Goal: Information Seeking & Learning: Learn about a topic

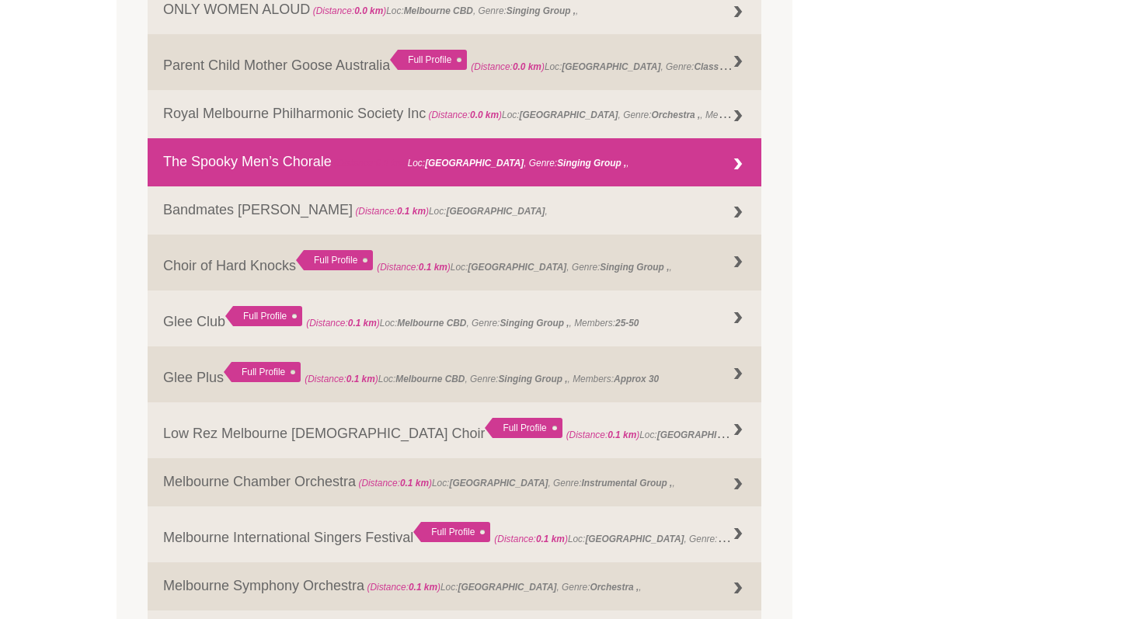
scroll to position [907, 0]
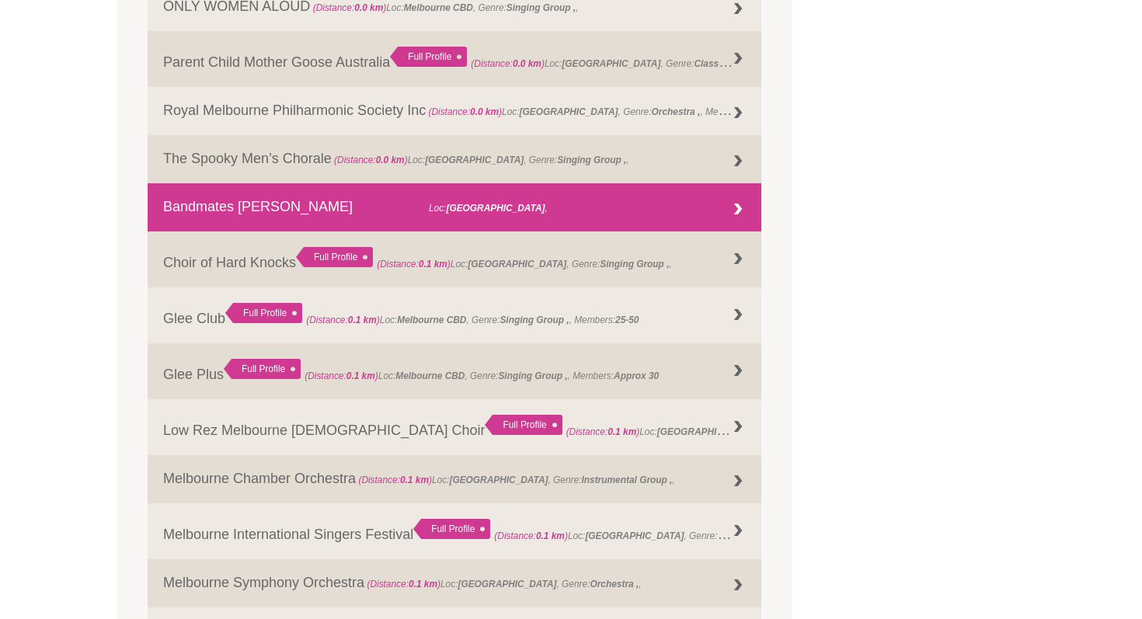
click at [737, 211] on div at bounding box center [738, 209] width 31 height 31
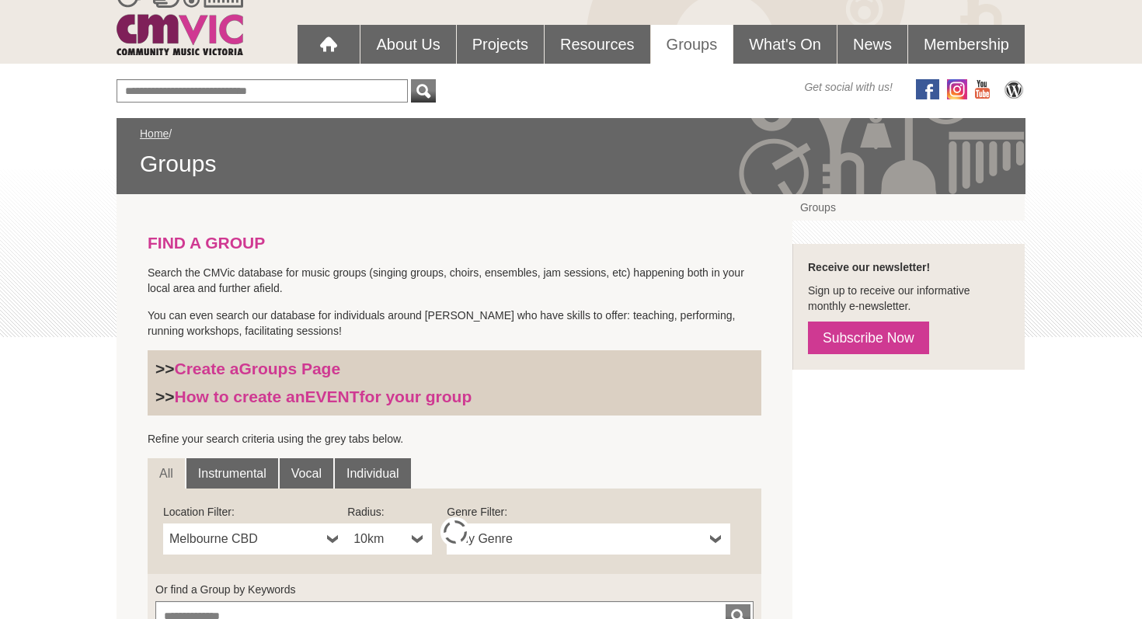
scroll to position [128, 0]
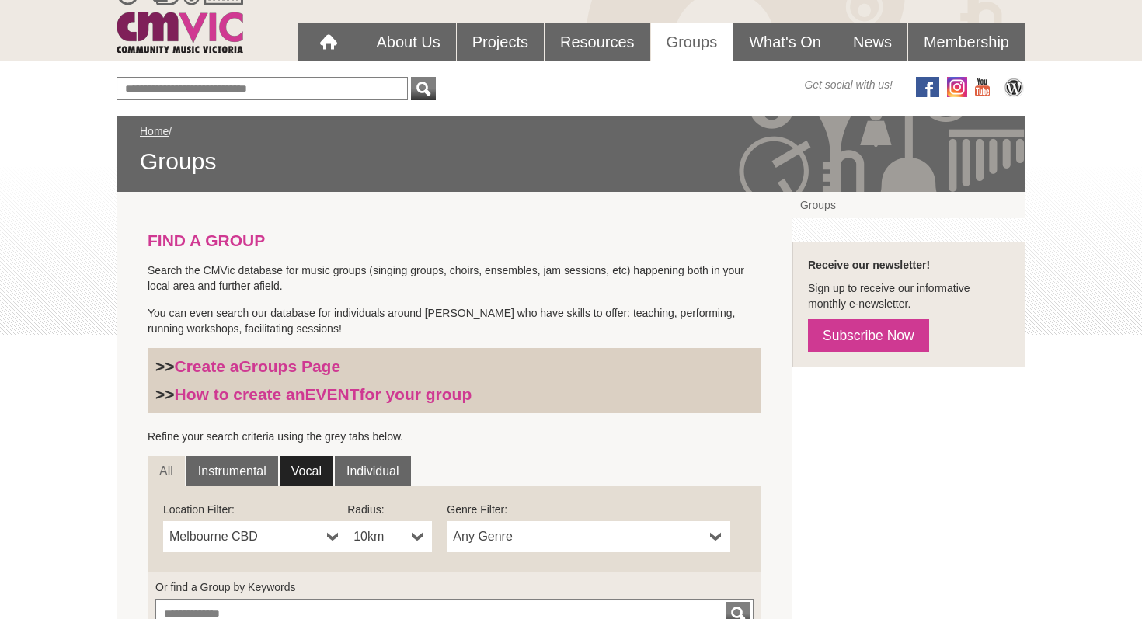
click at [308, 468] on link "Vocal" at bounding box center [307, 471] width 54 height 31
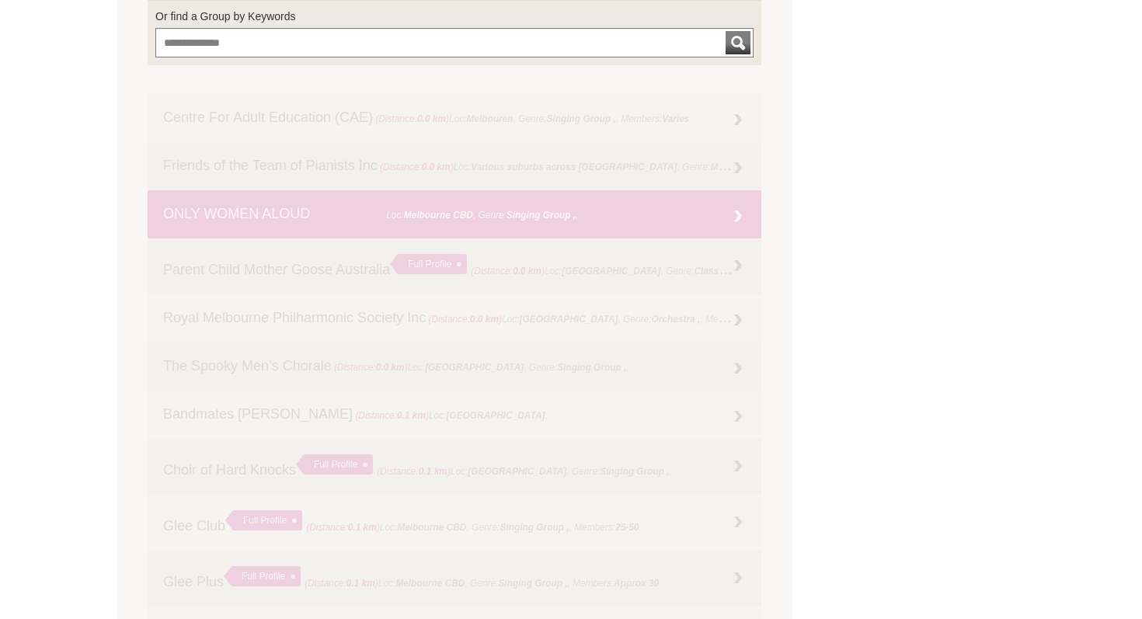
scroll to position [706, 0]
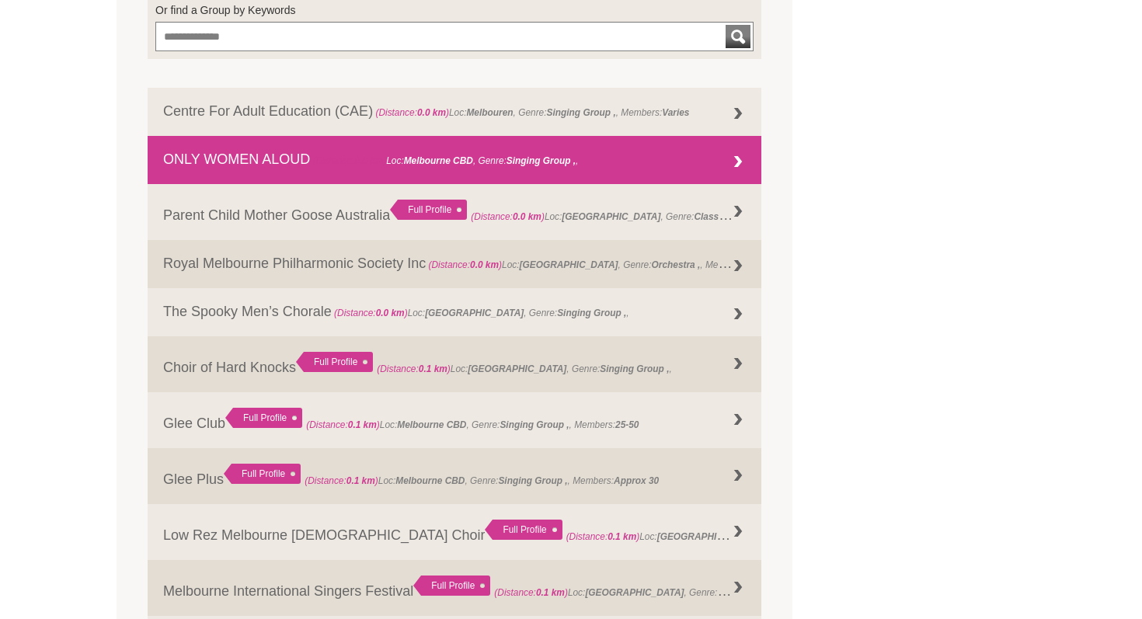
click at [587, 166] on link "ONLY WOMEN ALOUD (Distance: 0.0 km ) Loc: Melbourne CBD , Genre: Singing Group ," at bounding box center [455, 160] width 614 height 48
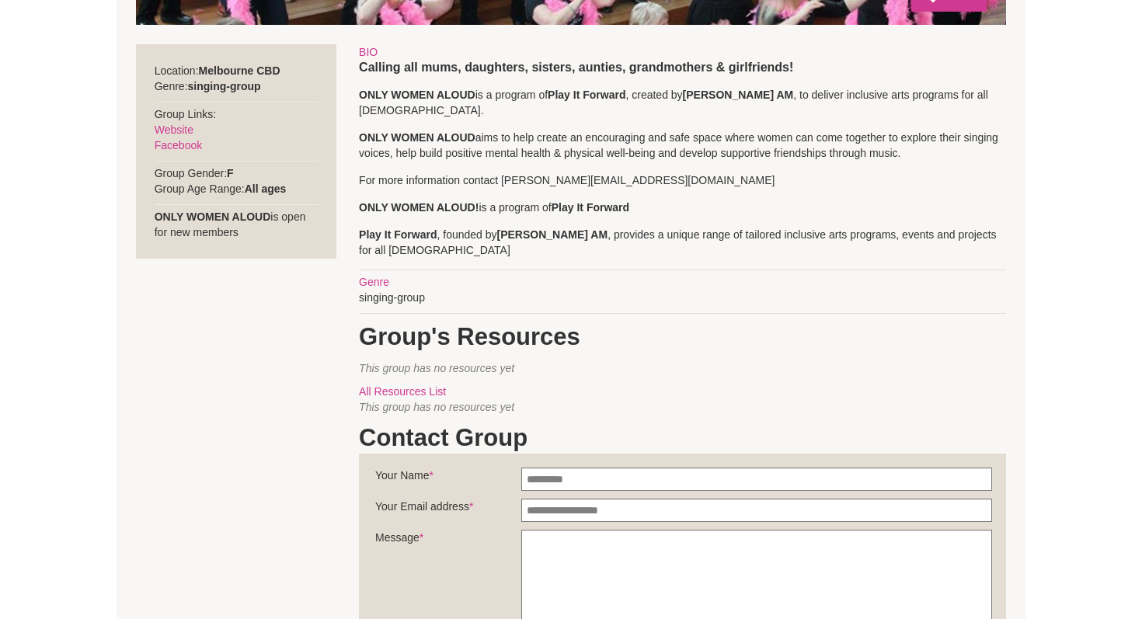
scroll to position [601, 0]
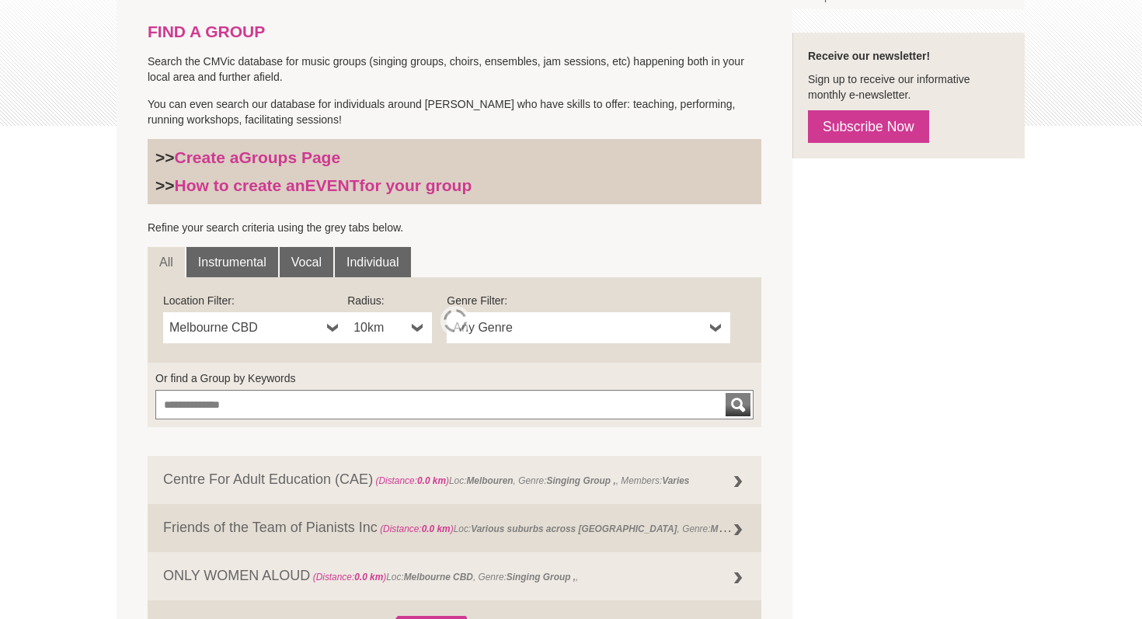
scroll to position [338, 0]
click at [318, 265] on link "Vocal" at bounding box center [307, 261] width 54 height 31
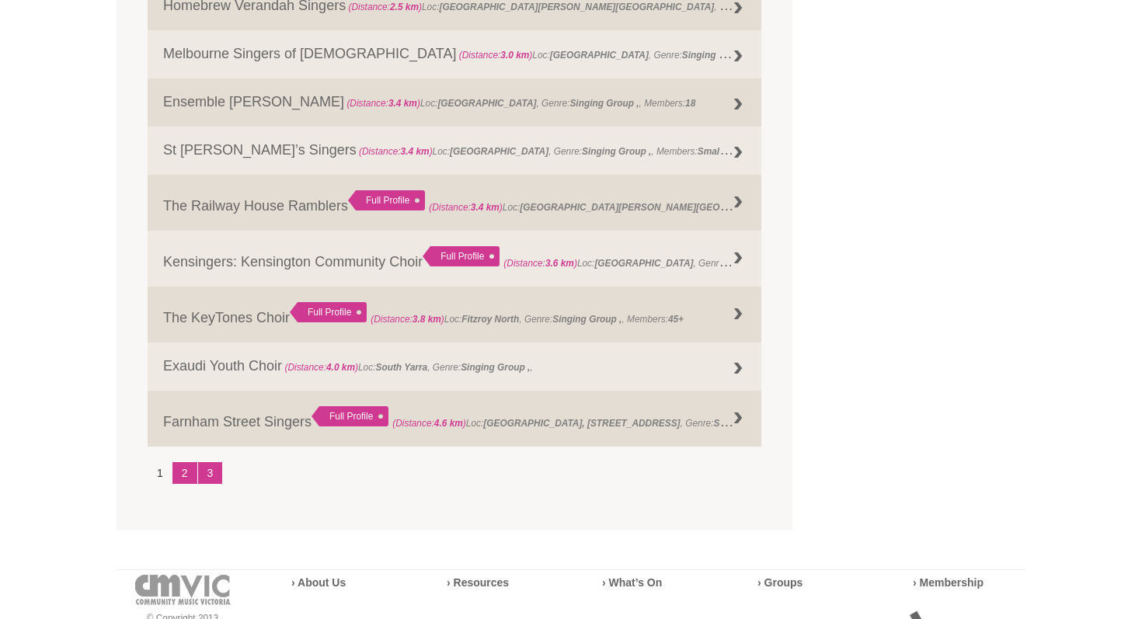
scroll to position [1917, 0]
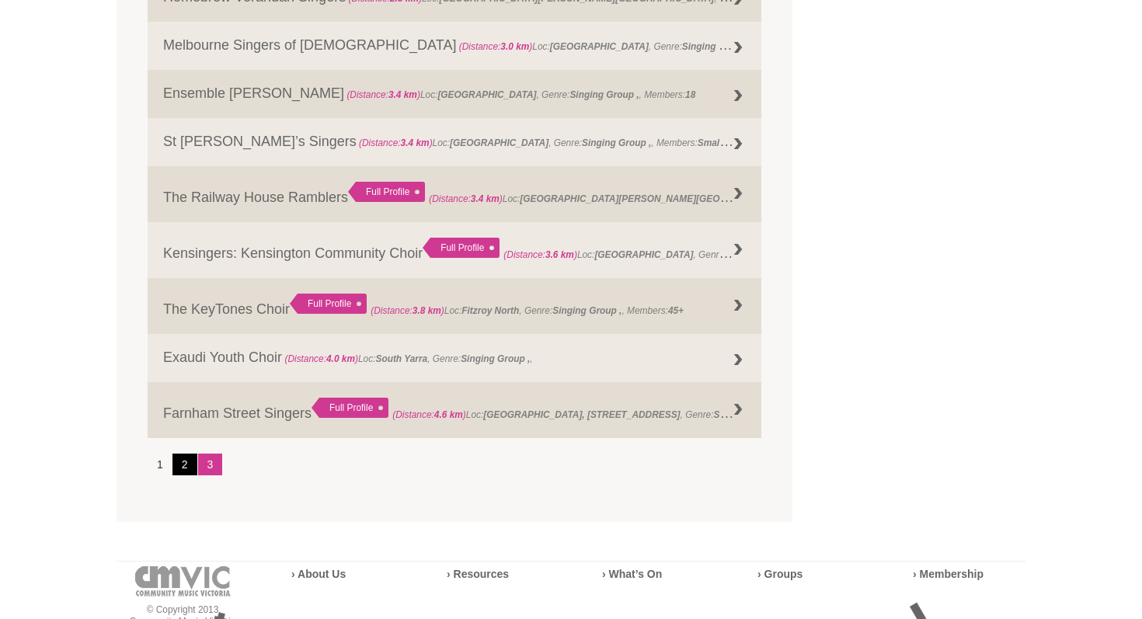
click at [185, 460] on link "2" at bounding box center [184, 465] width 25 height 22
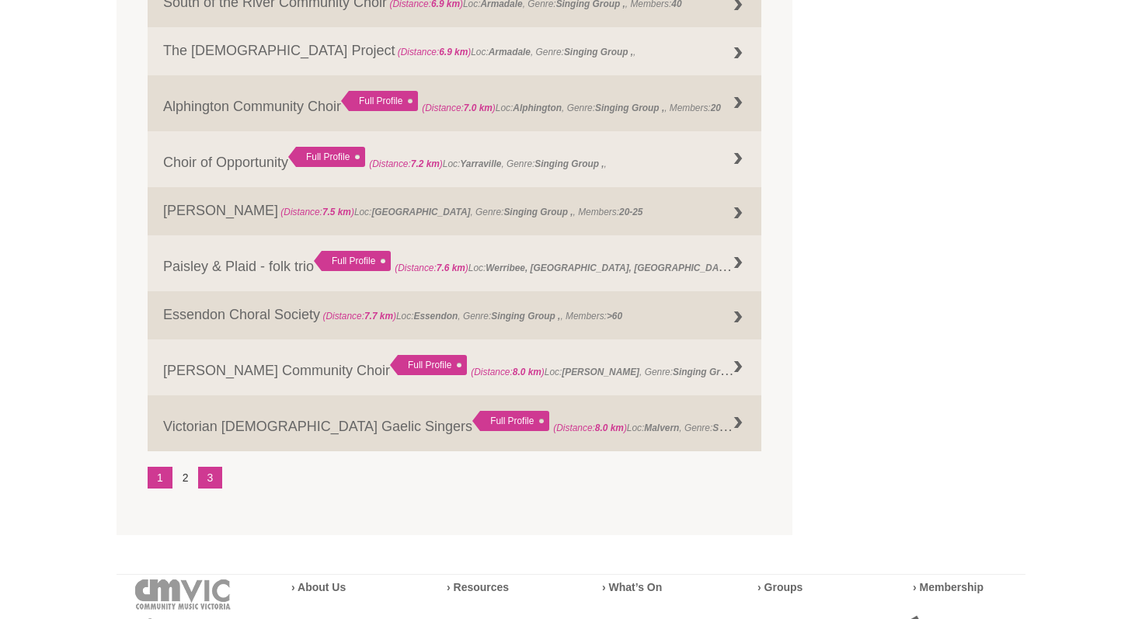
scroll to position [1932, 0]
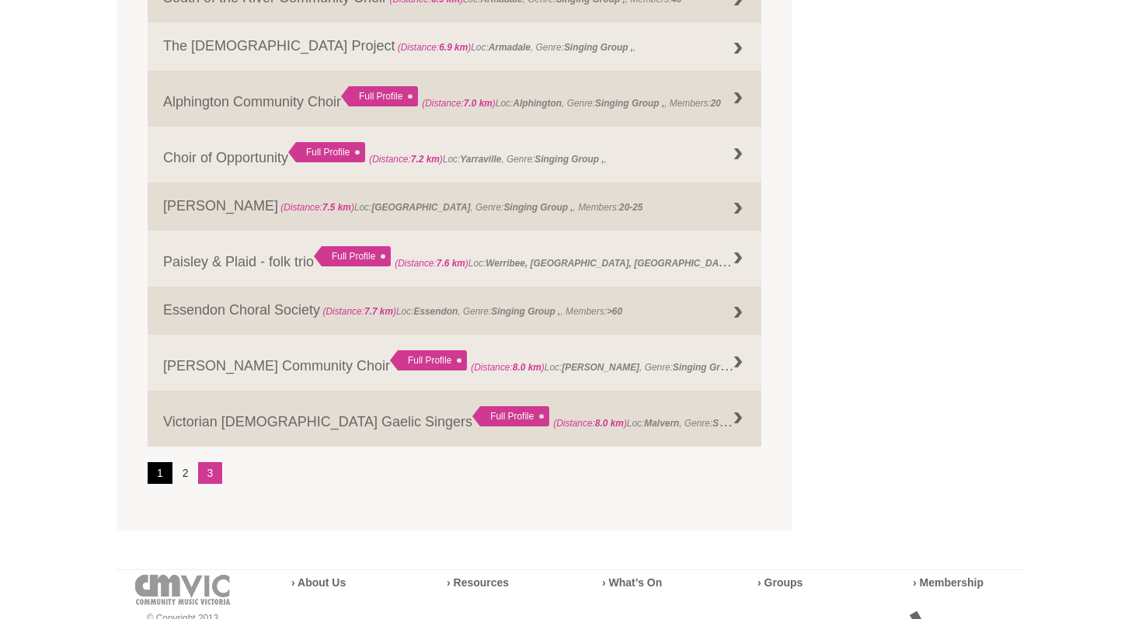
click at [161, 462] on link "1" at bounding box center [160, 473] width 25 height 22
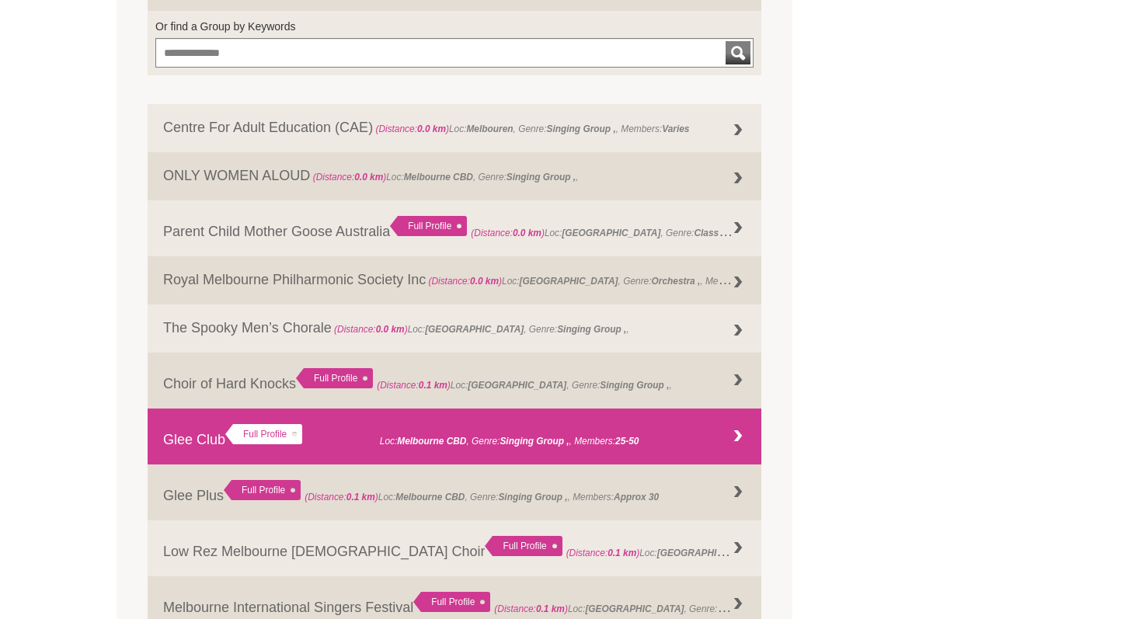
scroll to position [688, 0]
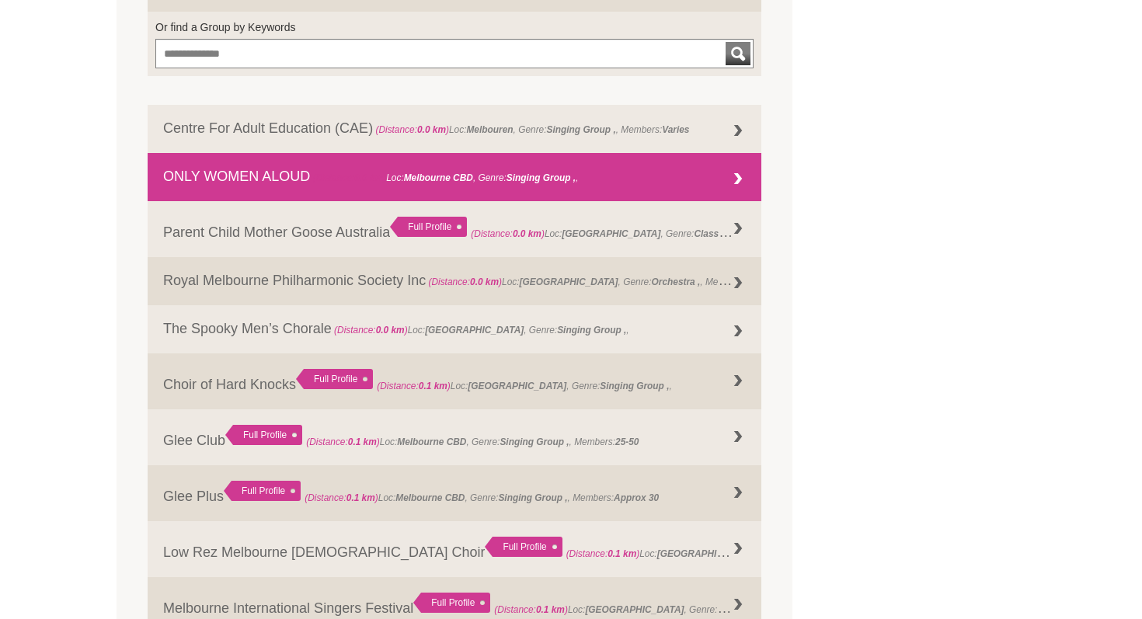
click at [503, 189] on link "ONLY WOMEN ALOUD (Distance: 0.0 km ) Loc: Melbourne CBD , Genre: Singing Group ," at bounding box center [455, 177] width 614 height 48
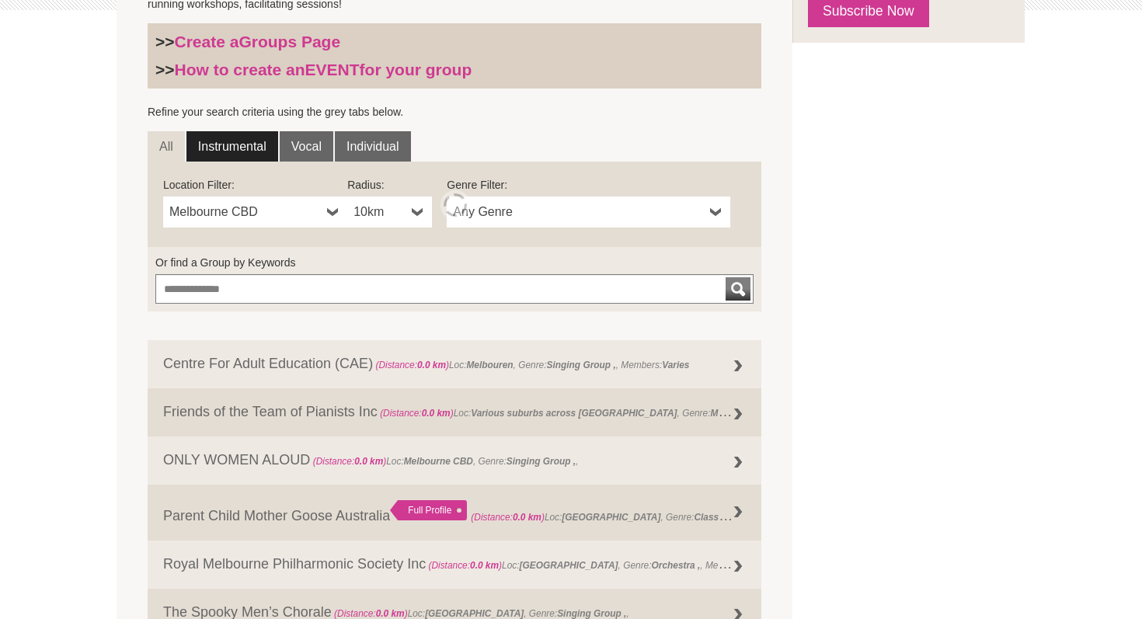
scroll to position [450, 0]
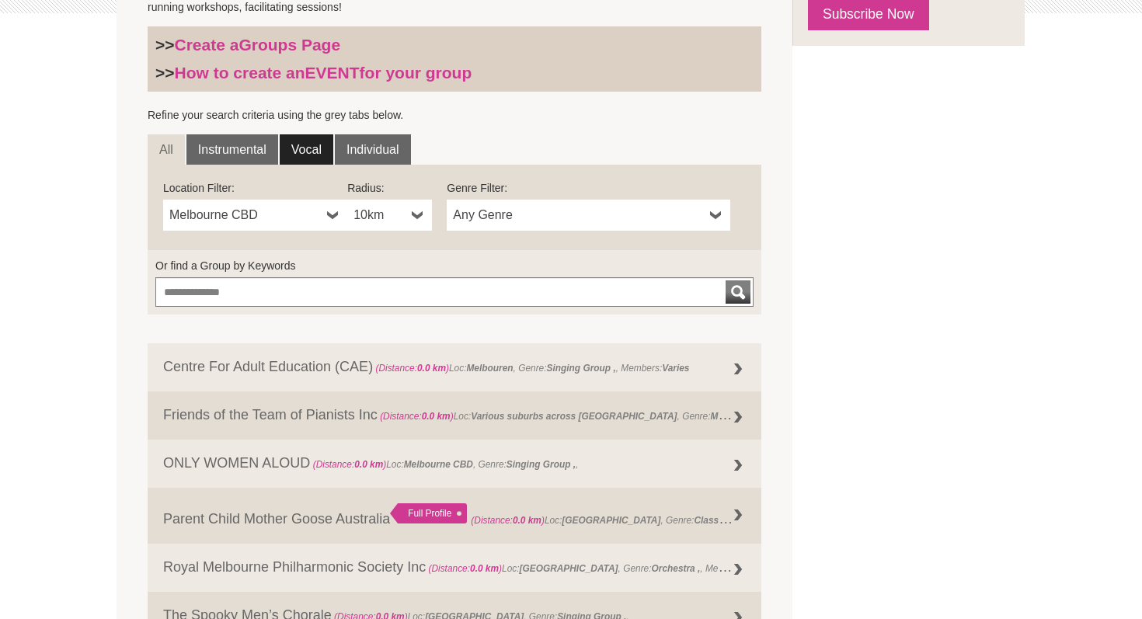
click at [306, 155] on link "Vocal" at bounding box center [307, 149] width 54 height 31
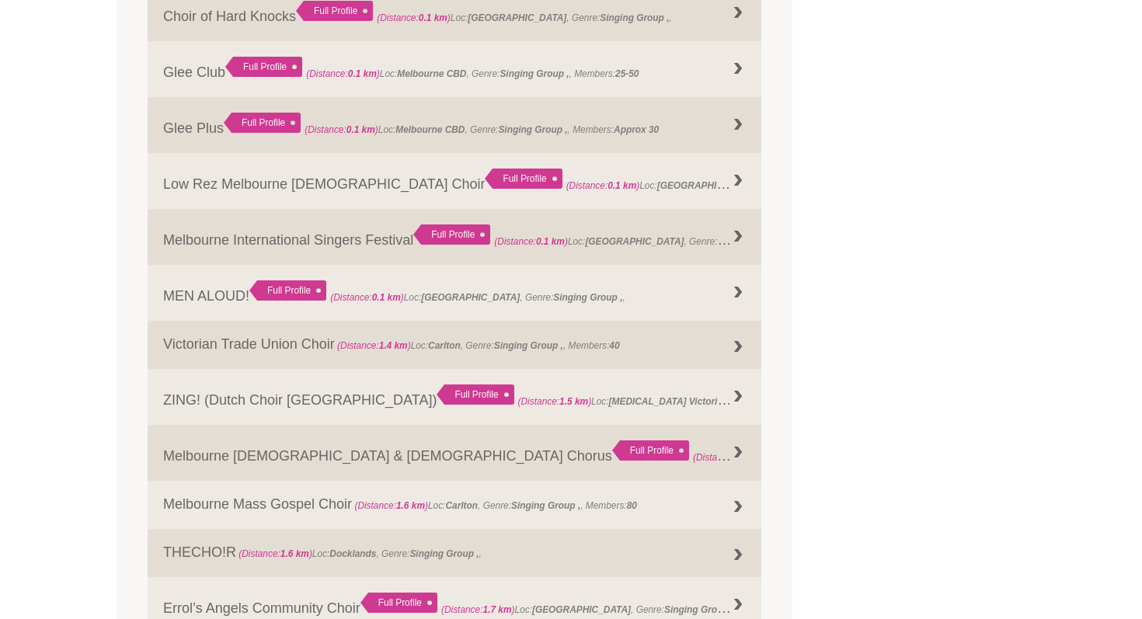
scroll to position [1059, 0]
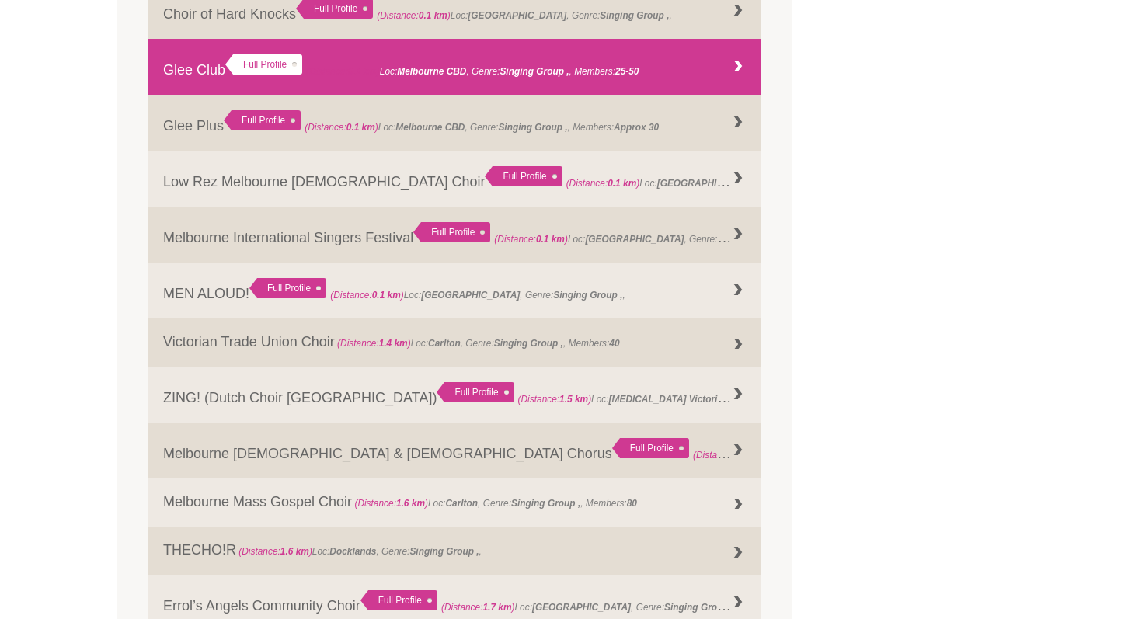
click at [728, 65] on div at bounding box center [738, 66] width 31 height 31
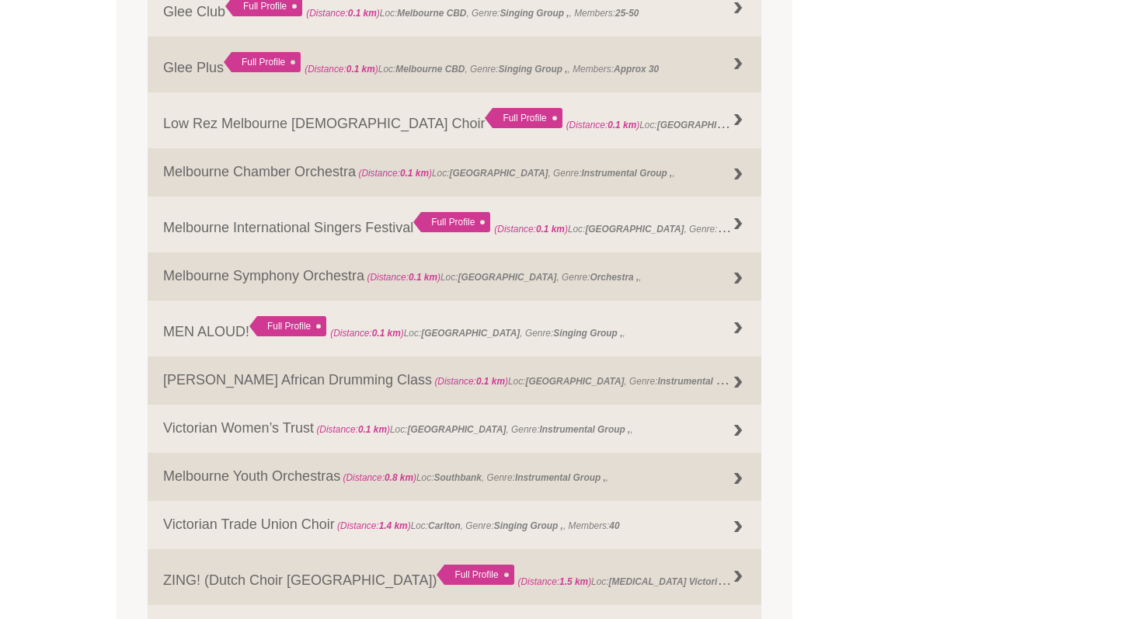
scroll to position [1232, 0]
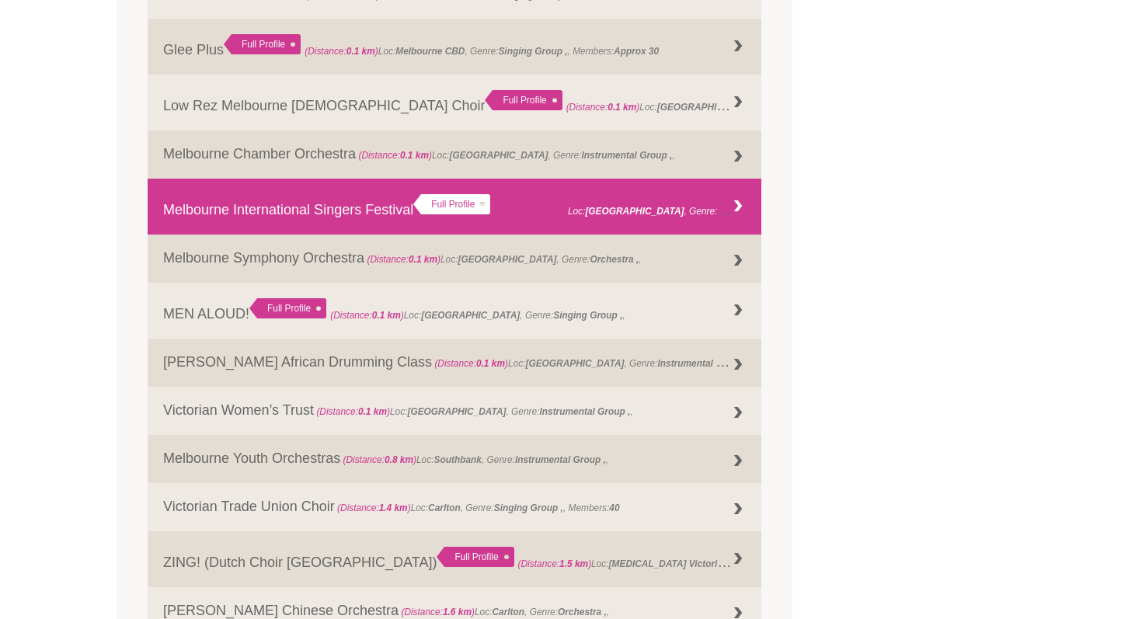
click at [265, 204] on link "Melbourne International Singers Festival Full Profile (Distance: 0.1 km ) Loc: …" at bounding box center [455, 207] width 614 height 56
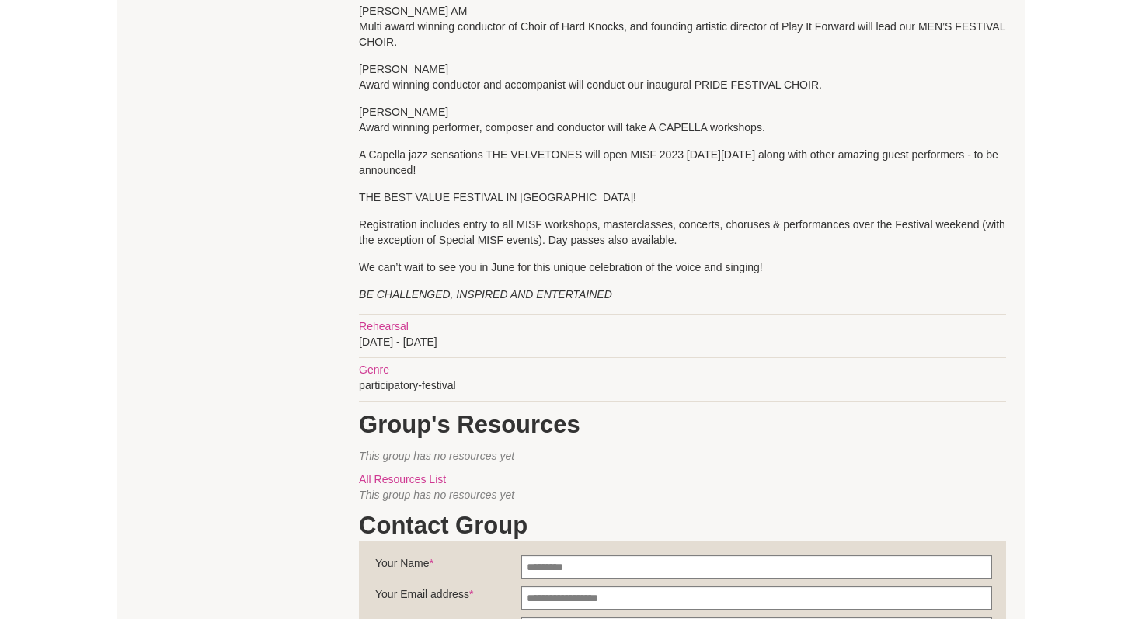
scroll to position [980, 0]
